Goal: Task Accomplishment & Management: Complete application form

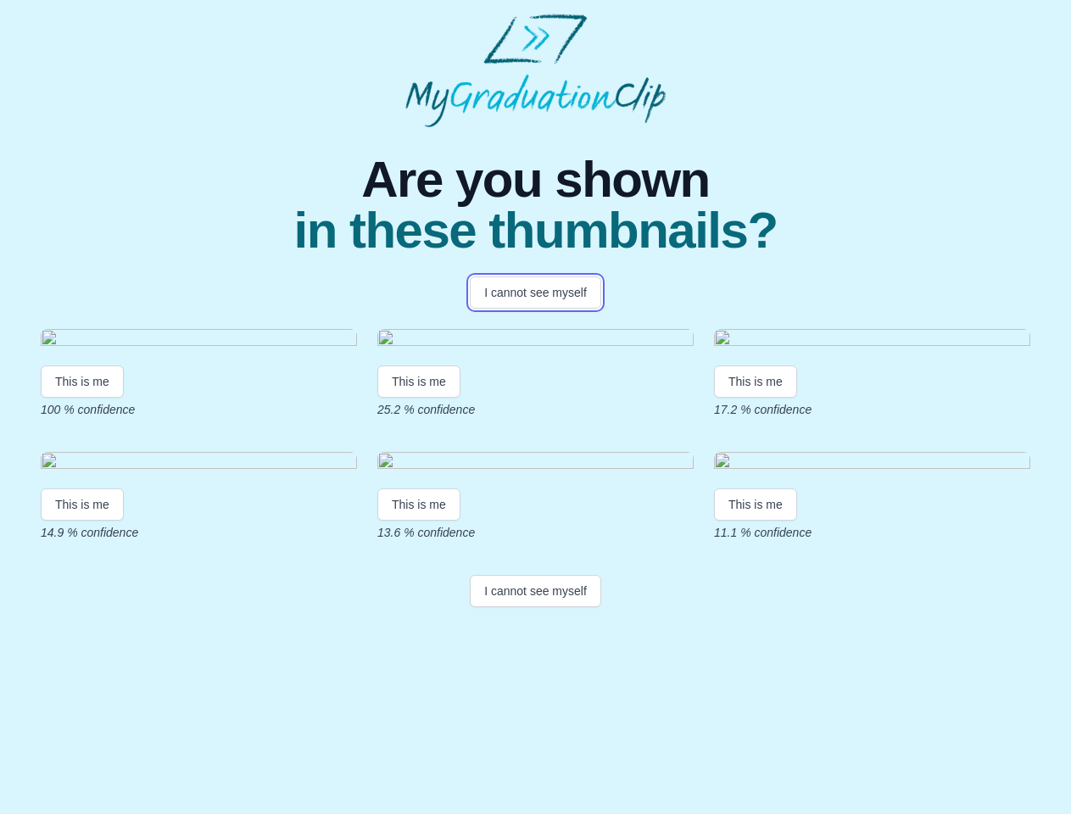
click at [535, 293] on button "I cannot see myself" at bounding box center [535, 293] width 131 height 32
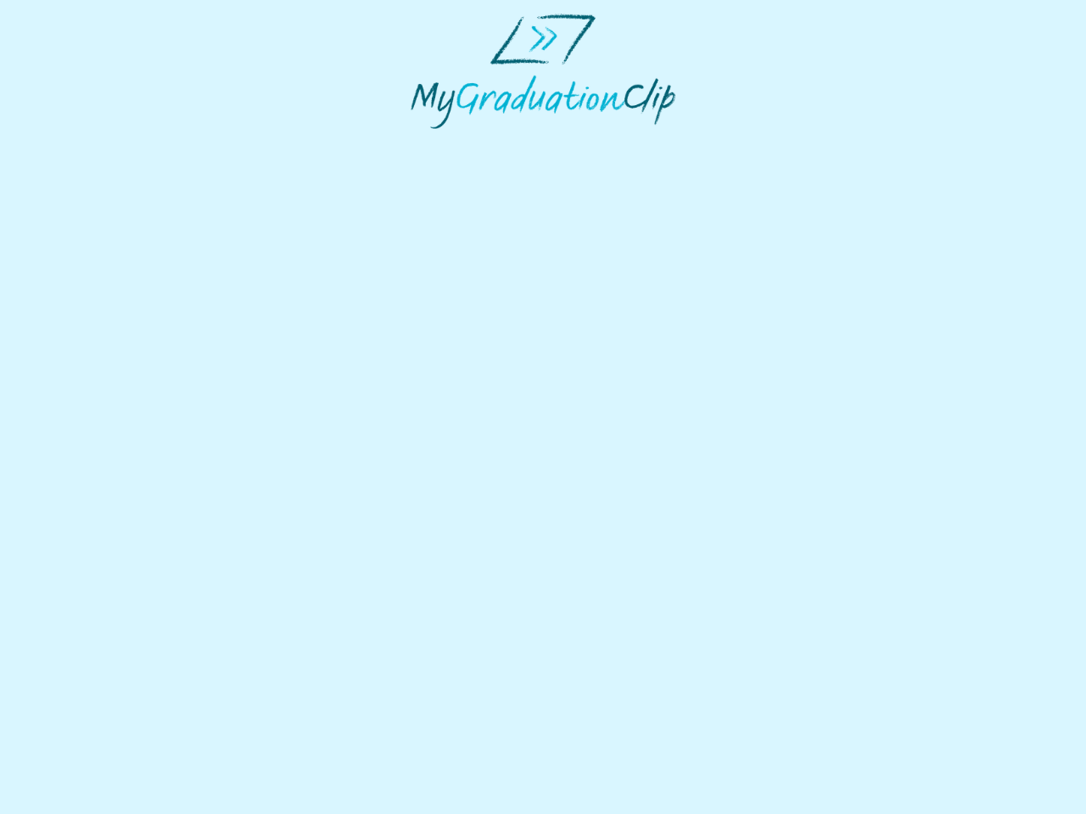
click at [82, 142] on html at bounding box center [543, 71] width 1086 height 142
click at [422, 142] on html at bounding box center [543, 71] width 1086 height 142
click at [760, 142] on html at bounding box center [543, 71] width 1086 height 142
click at [82, 142] on html at bounding box center [543, 71] width 1086 height 142
click at [422, 142] on html at bounding box center [543, 71] width 1086 height 142
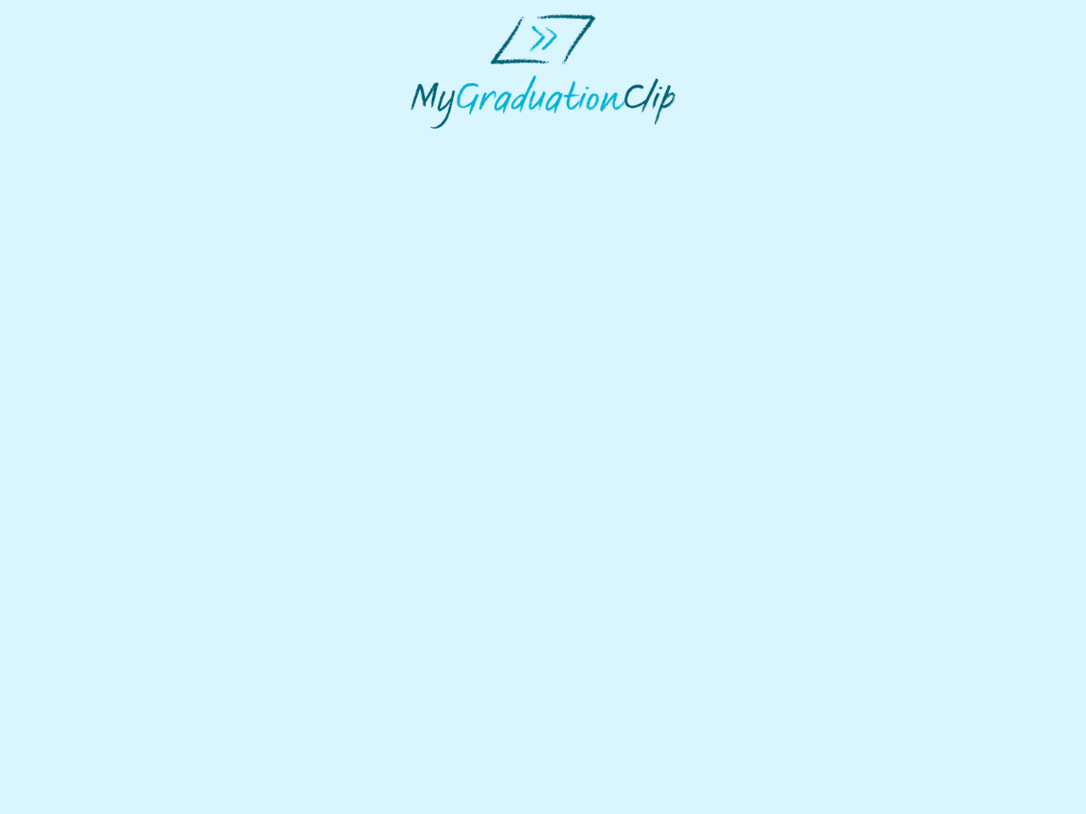
click at [760, 142] on html at bounding box center [543, 71] width 1086 height 142
